Goal: Navigation & Orientation: Find specific page/section

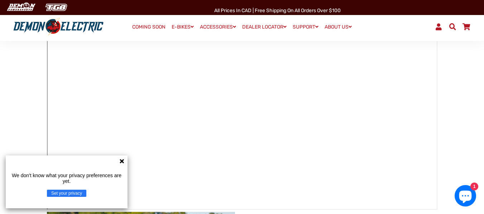
scroll to position [119, 0]
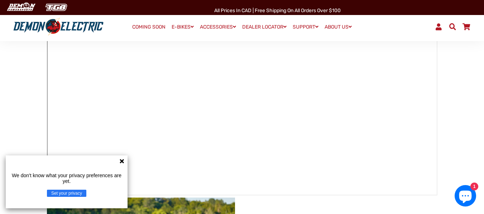
click at [121, 162] on icon at bounding box center [122, 162] width 6 height 6
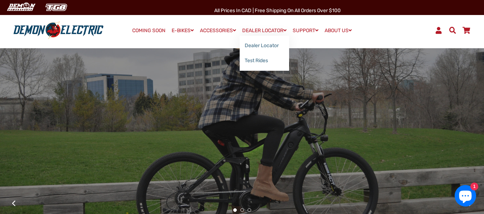
click at [261, 29] on link "DEALER LOCATOR" at bounding box center [263, 30] width 49 height 10
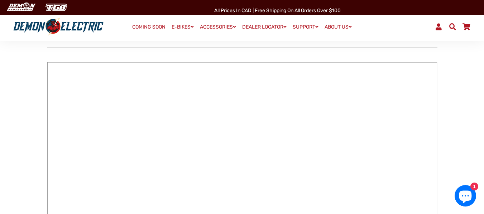
scroll to position [100, 0]
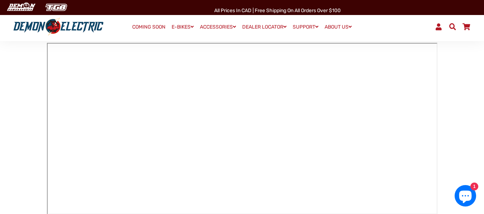
click at [337, 26] on link "ABOUT US" at bounding box center [338, 27] width 32 height 10
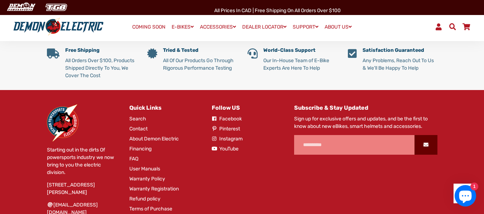
scroll to position [401, 0]
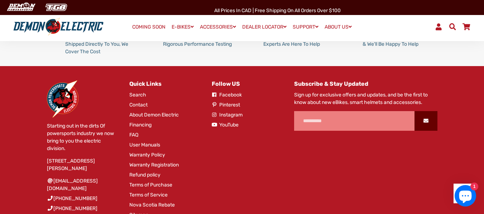
click at [452, 198] on div "Starting out in the dirts Of powersports industry we now bring to you the elect…" at bounding box center [242, 153] width 484 height 174
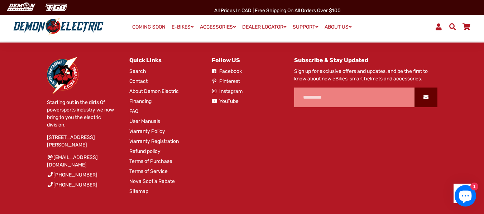
scroll to position [448, 0]
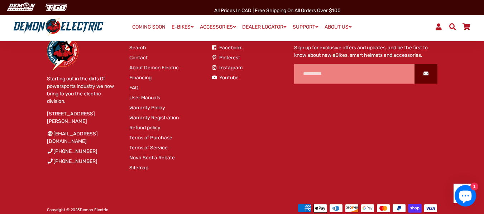
click at [226, 123] on div "Follow US Facebook Pinterest Instagram" at bounding box center [242, 106] width 82 height 146
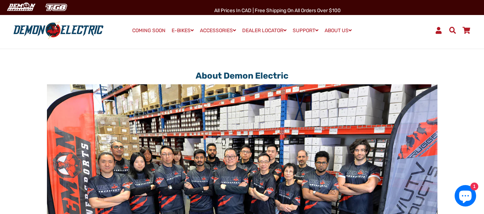
scroll to position [0, 0]
